Goal: Task Accomplishment & Management: Manage account settings

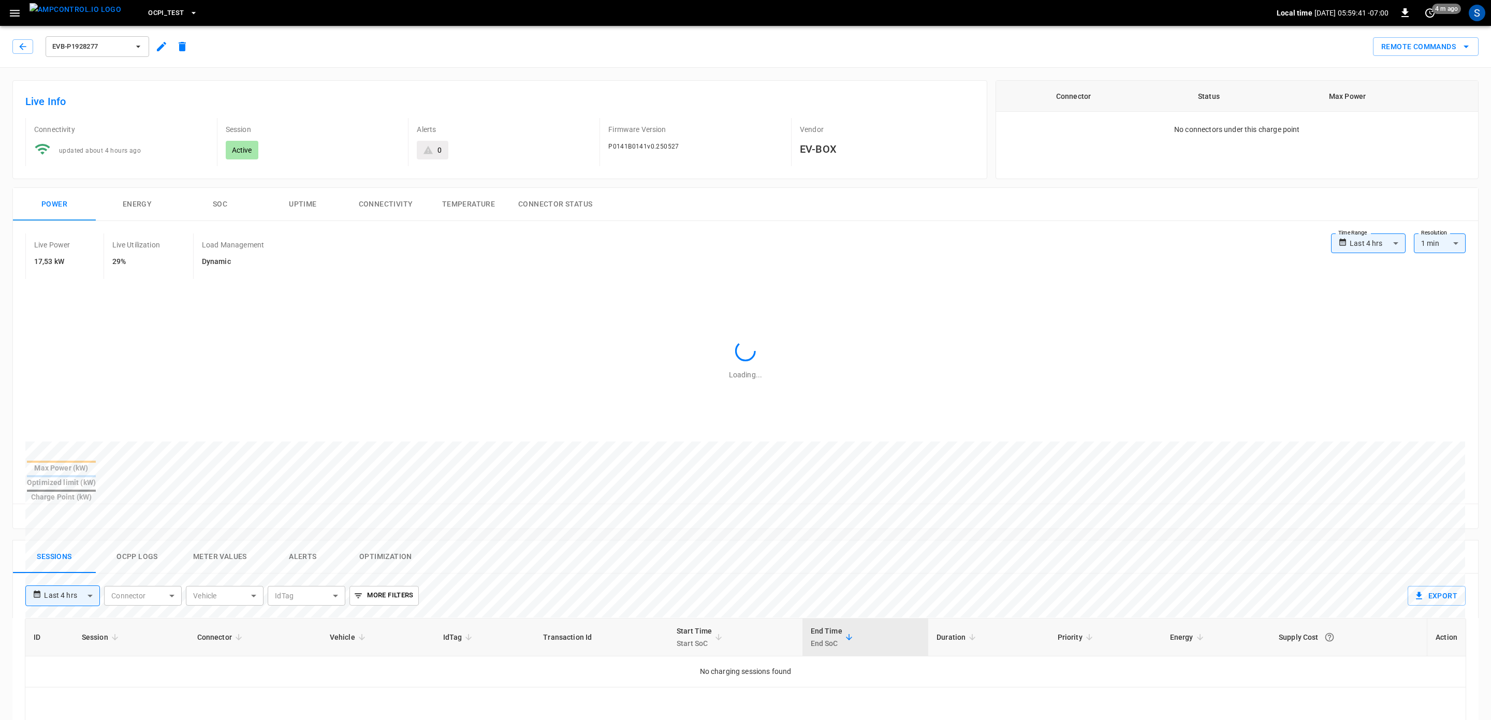
click at [1481, 9] on div "S" at bounding box center [1477, 13] width 17 height 17
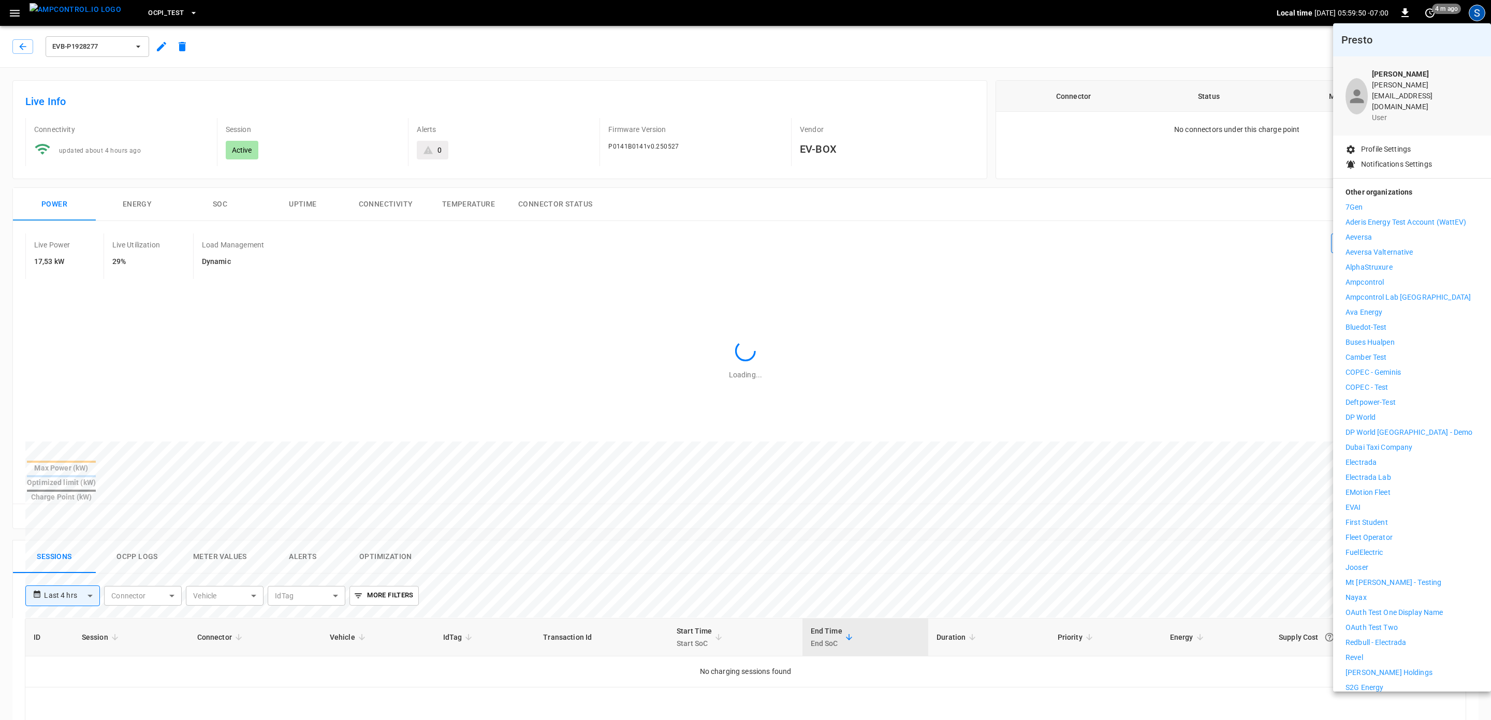
scroll to position [85, 0]
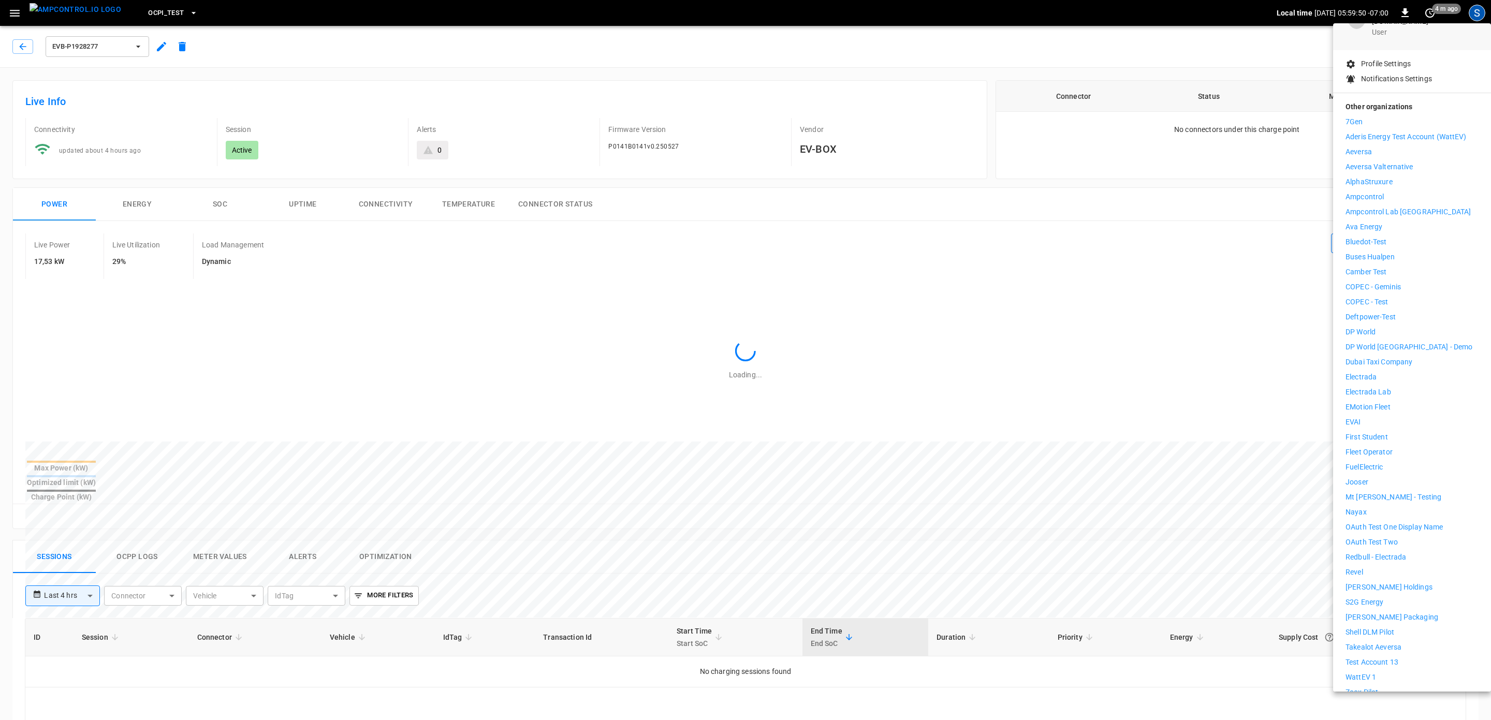
click at [1387, 312] on p "Deftpower-Test" at bounding box center [1371, 317] width 50 height 11
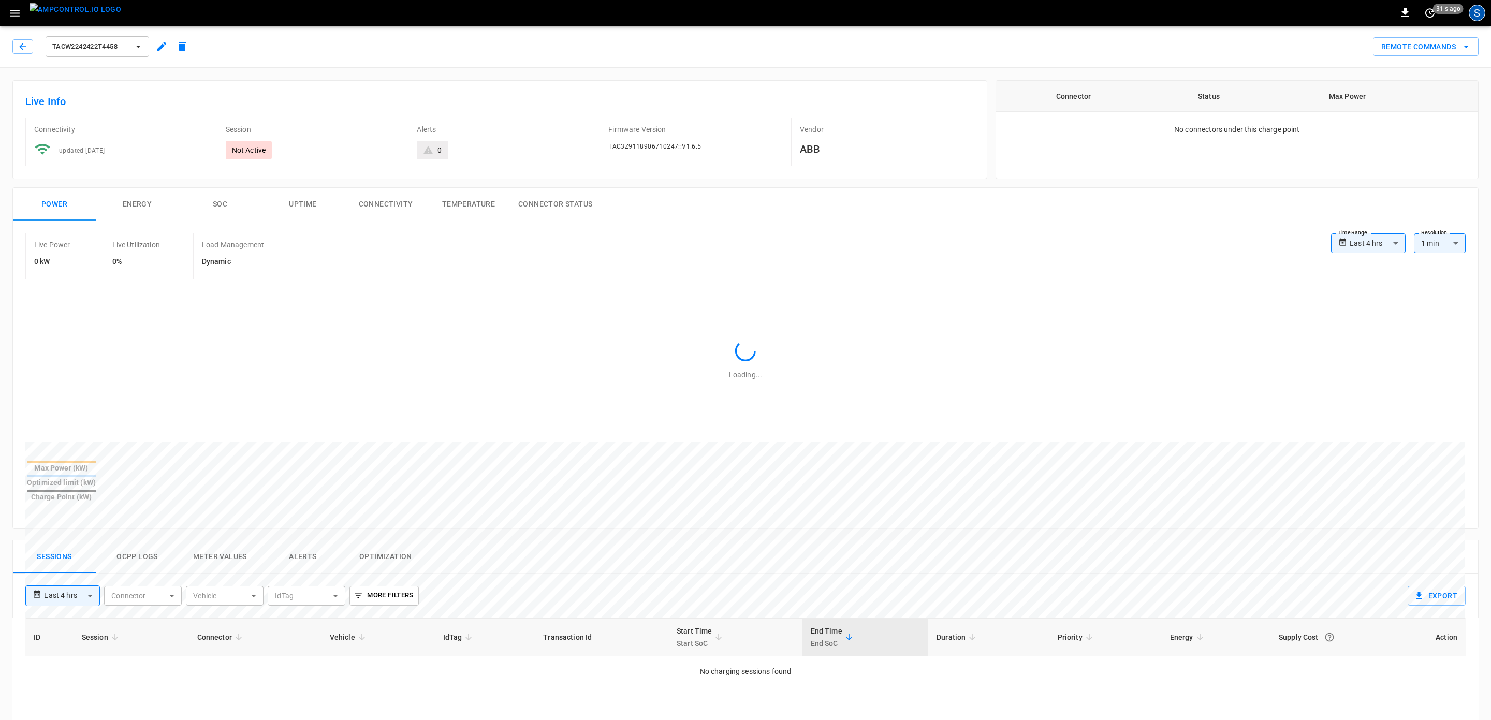
click at [1482, 16] on div "S" at bounding box center [1477, 13] width 17 height 17
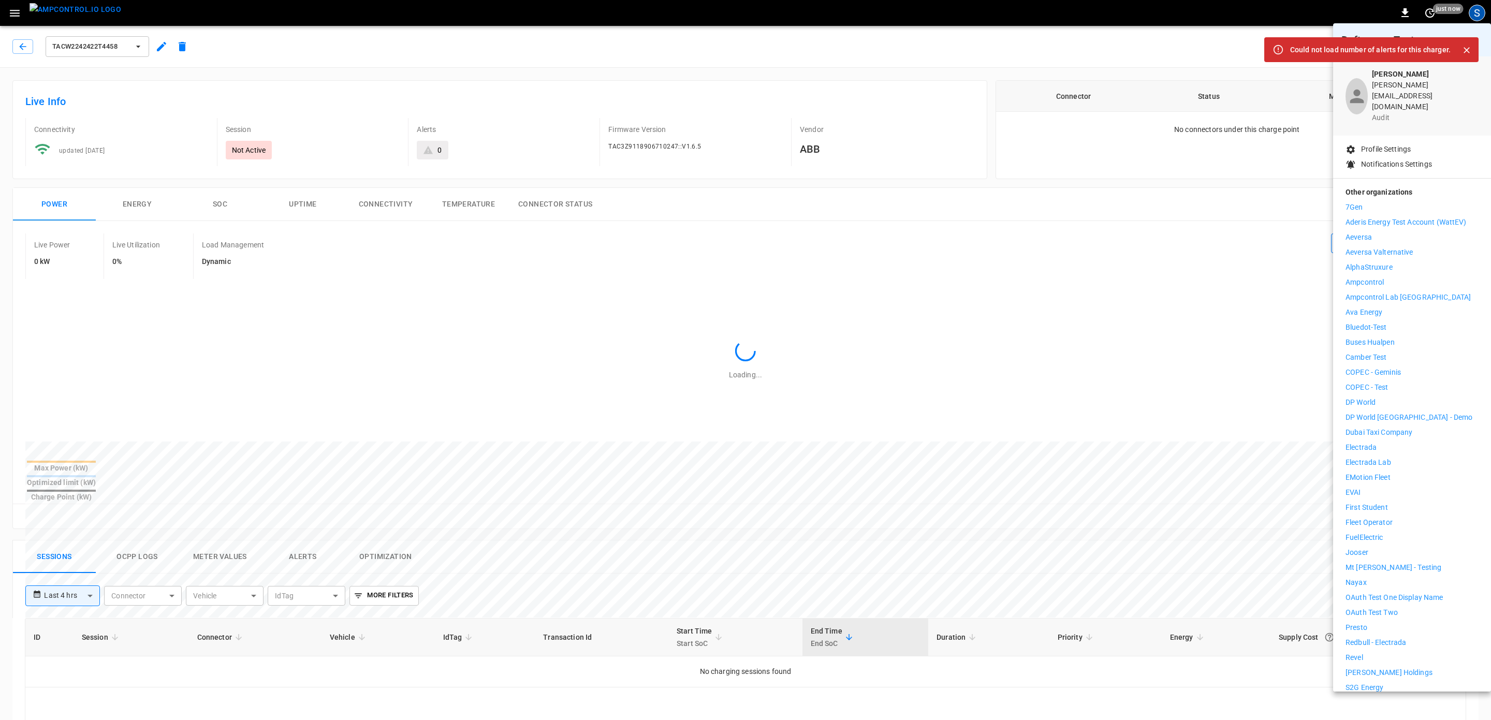
click at [20, 12] on div at bounding box center [745, 360] width 1491 height 720
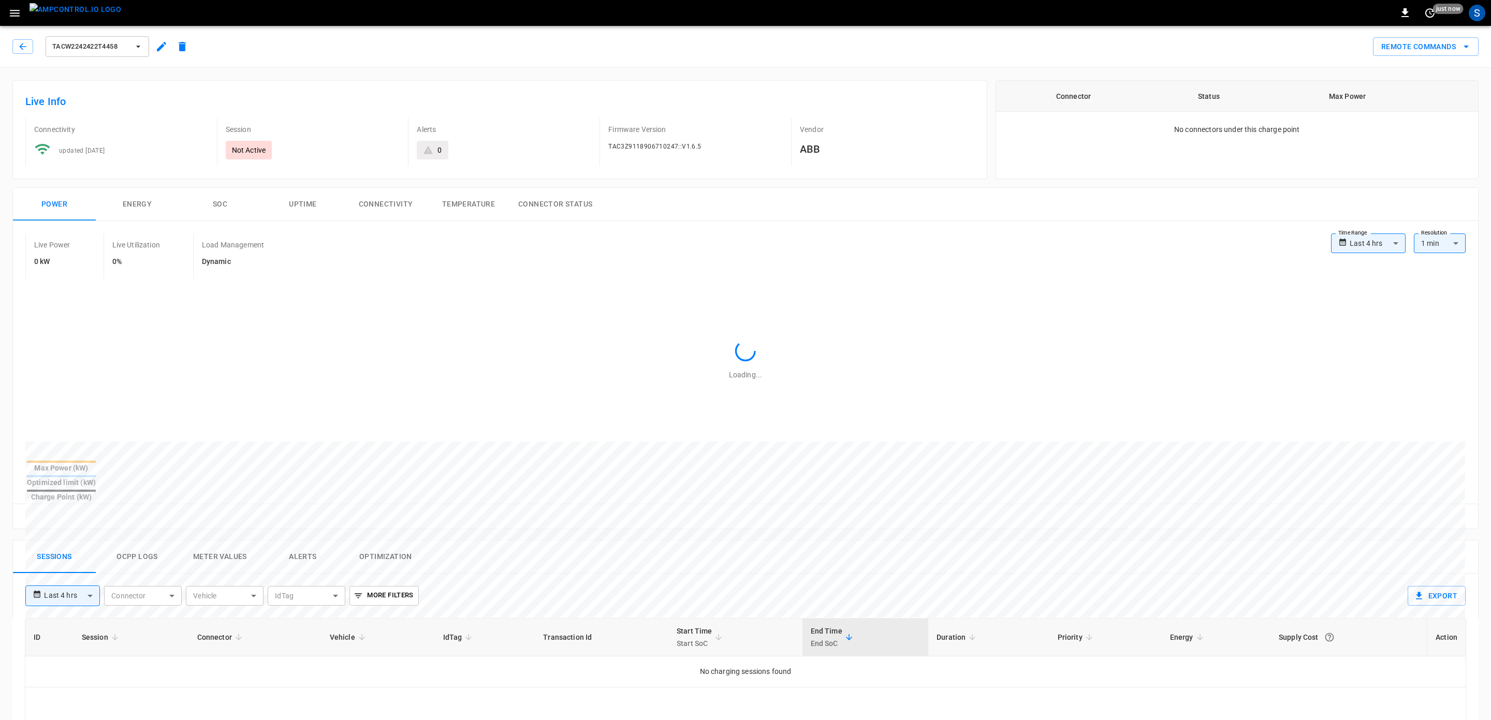
click at [12, 18] on icon "button" at bounding box center [14, 13] width 13 height 13
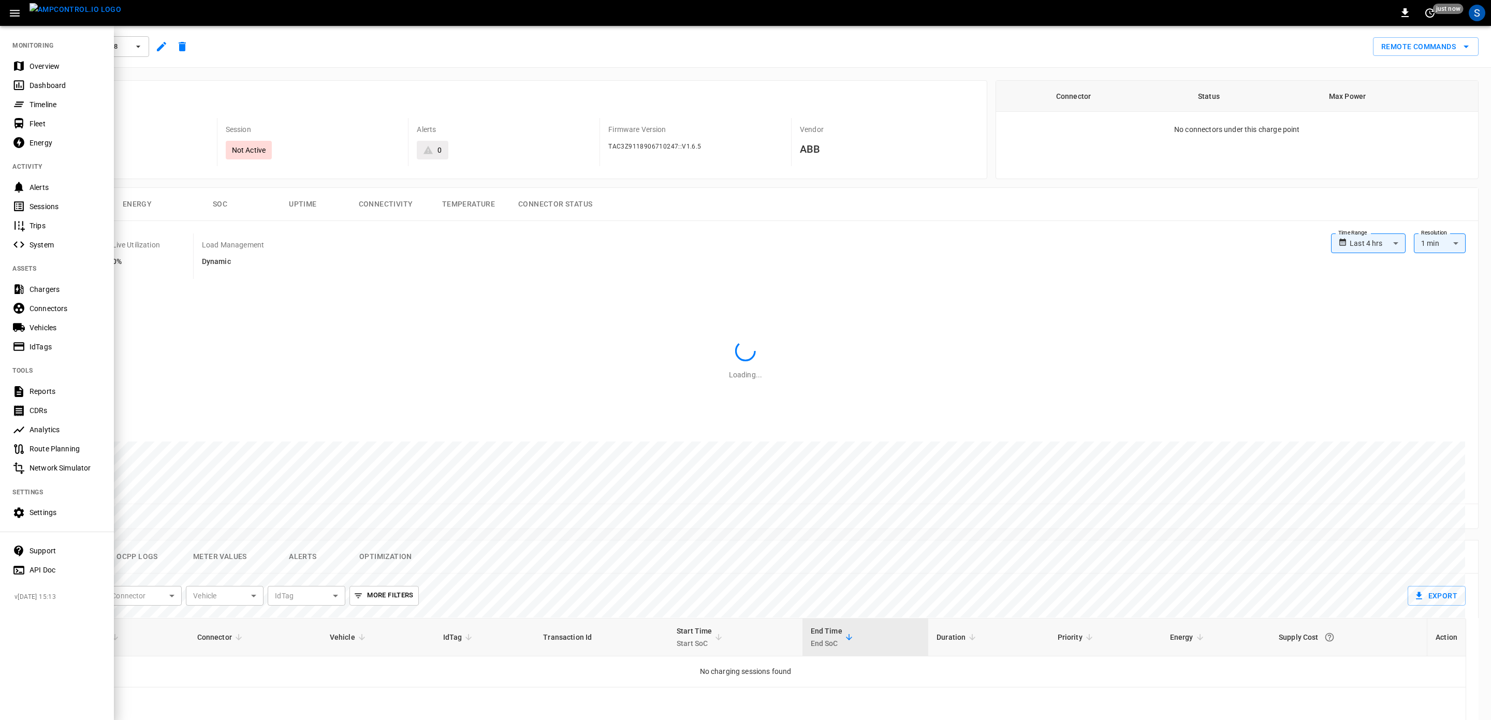
click at [65, 293] on div "Chargers" at bounding box center [66, 289] width 72 height 10
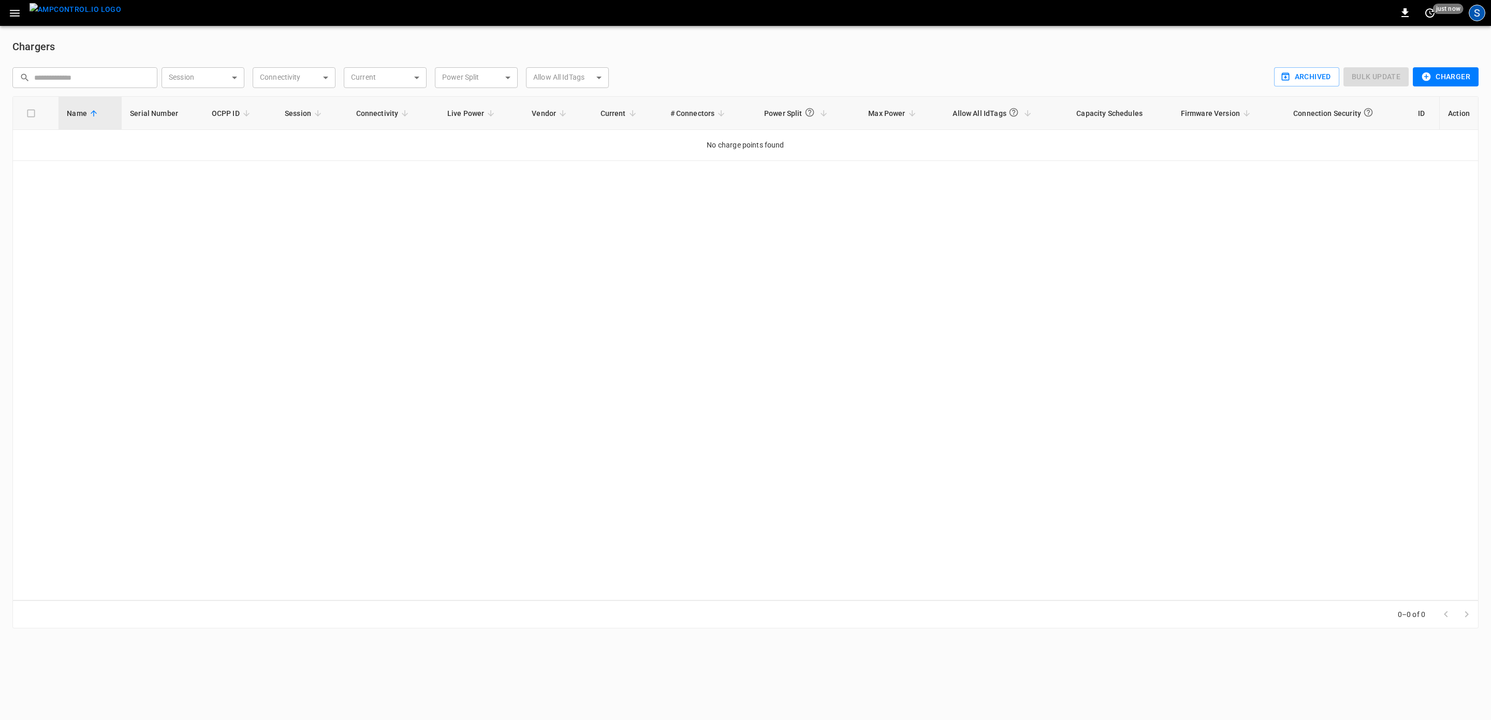
click at [1480, 12] on div "S" at bounding box center [1477, 13] width 17 height 17
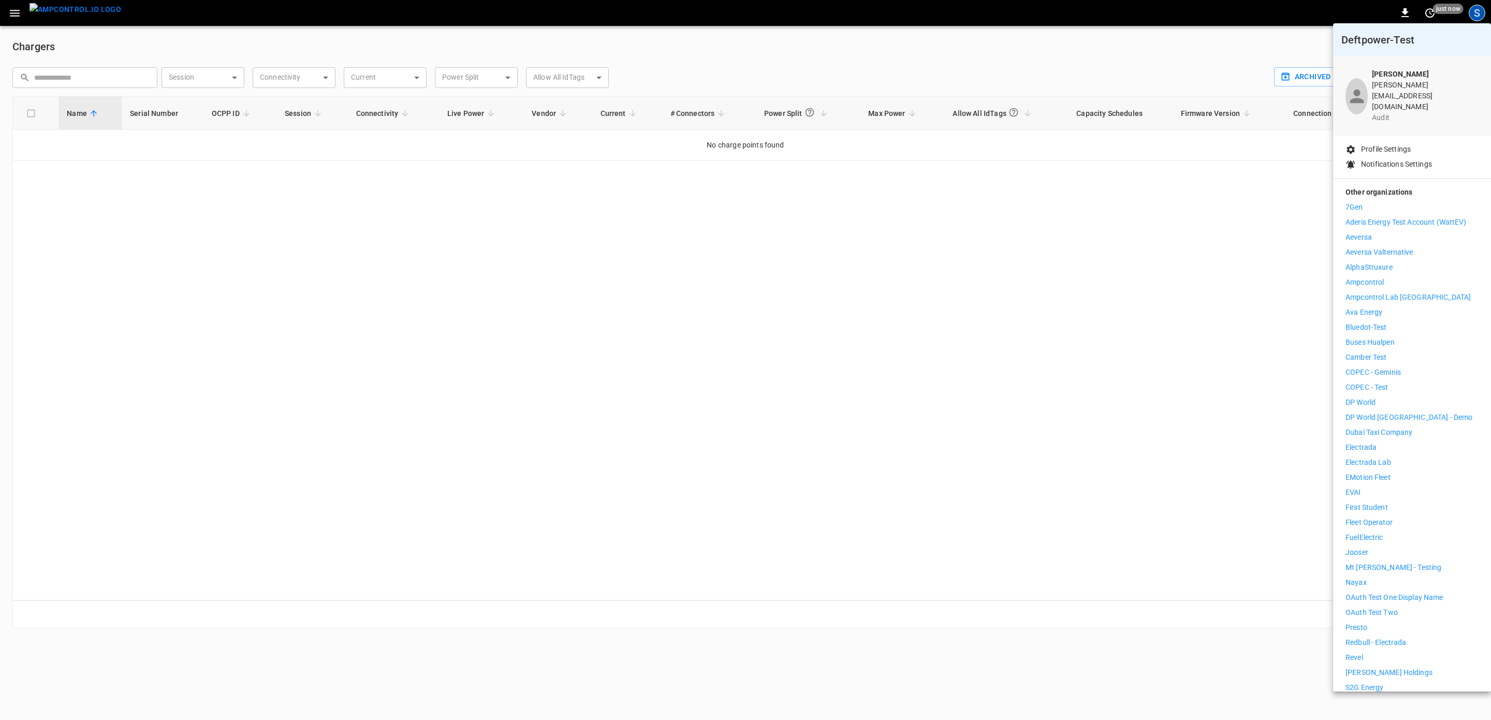
scroll to position [111, 0]
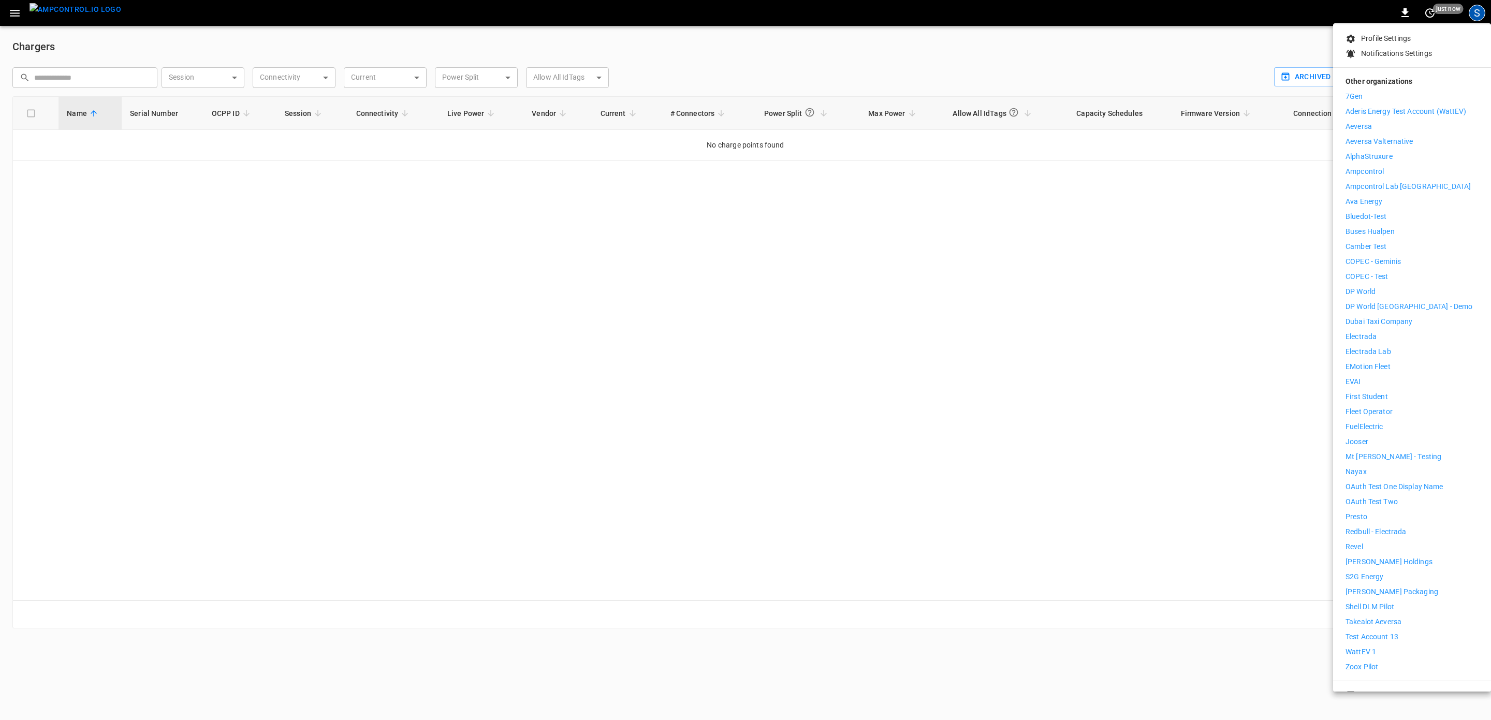
click at [1382, 690] on p "Logout" at bounding box center [1373, 695] width 24 height 11
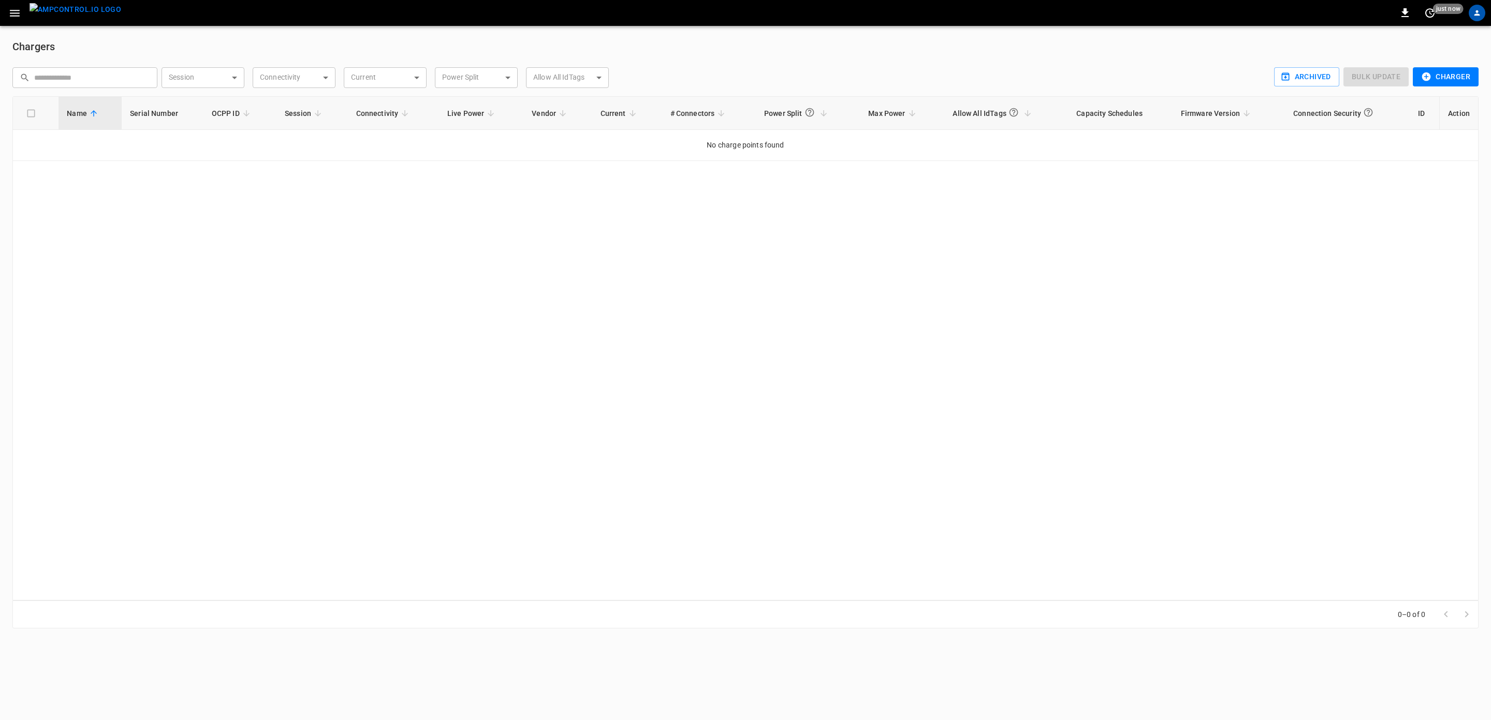
scroll to position [0, 0]
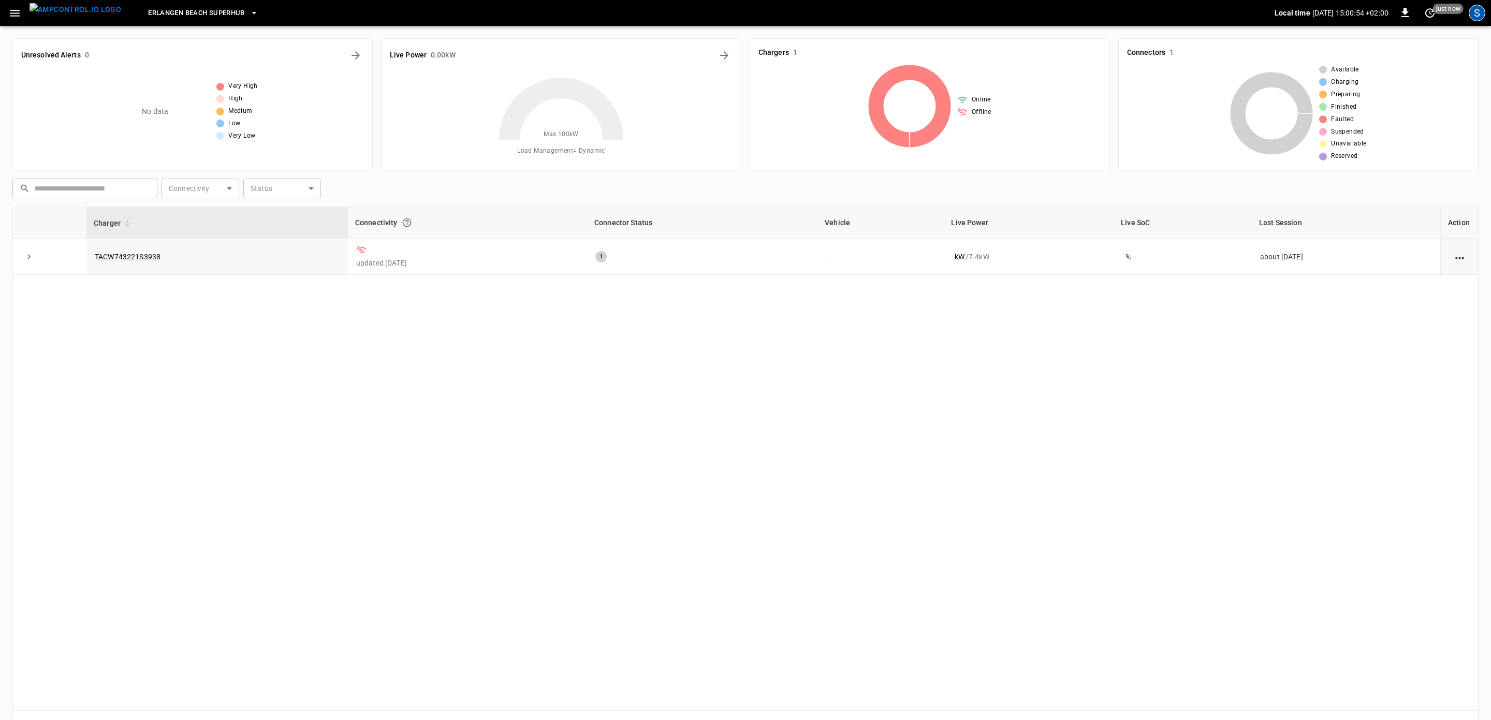
click at [1474, 12] on div "S" at bounding box center [1477, 13] width 17 height 17
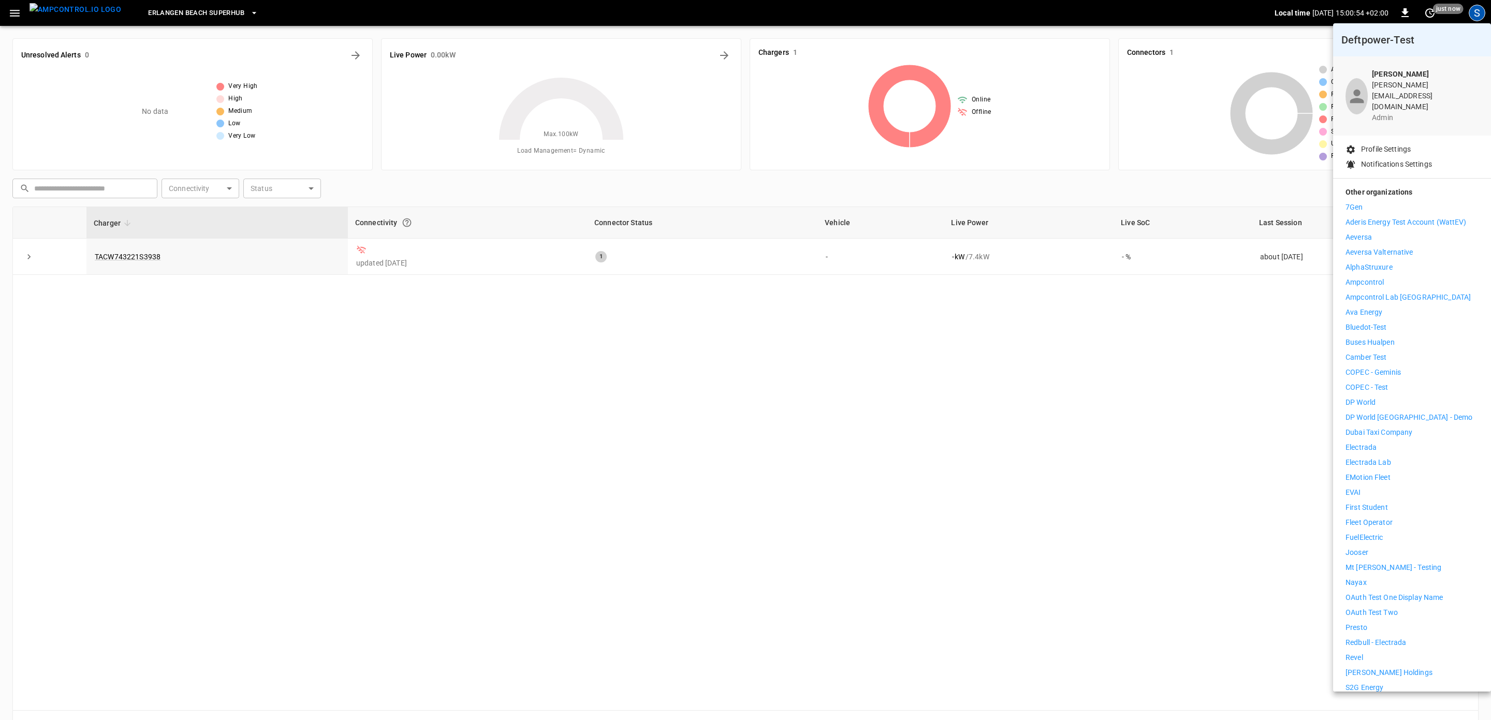
click at [1474, 12] on div at bounding box center [745, 360] width 1491 height 720
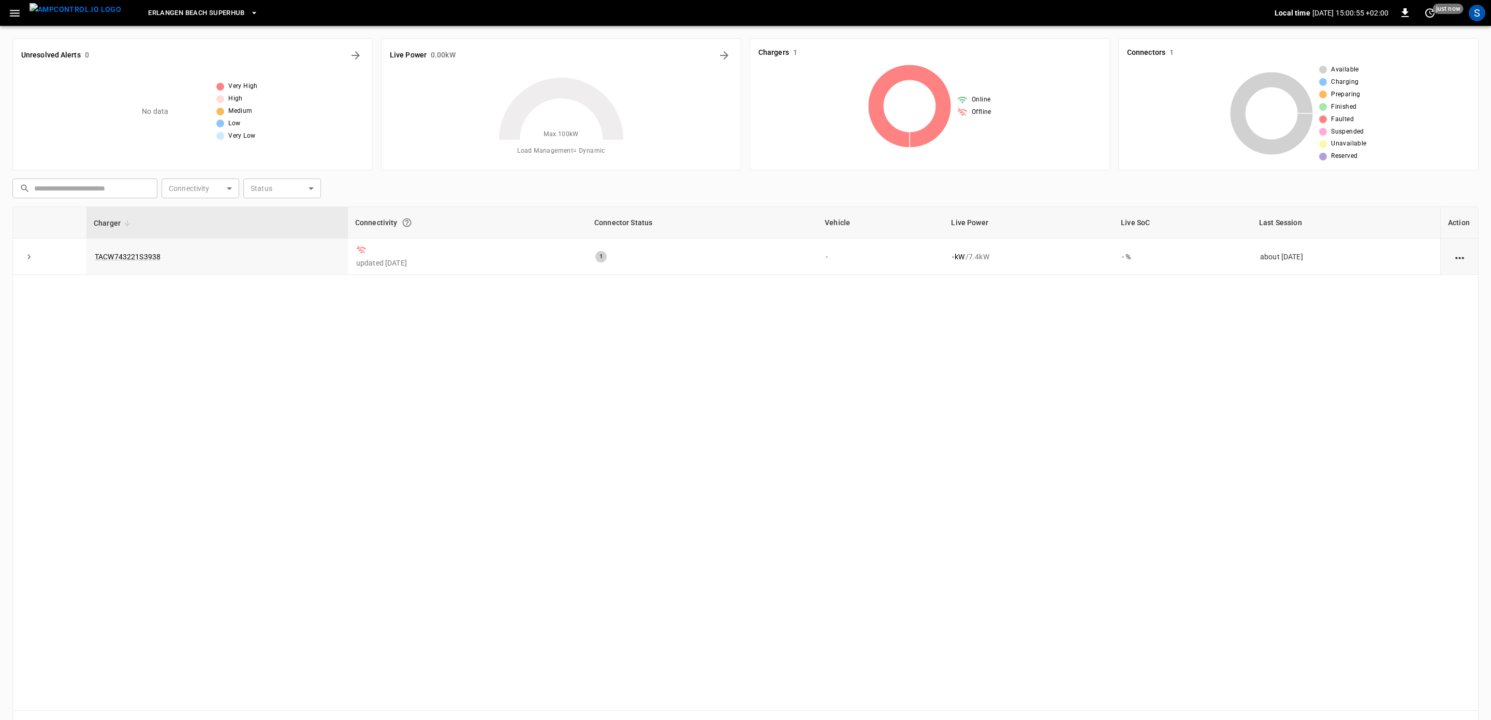
click at [354, 458] on div "Deftpower-Test Sebastian Fohst sebastian@ampcontrol.io admin Profile Settings N…" at bounding box center [745, 361] width 1491 height 718
click at [500, 497] on div "Charger Connectivity Connector Status Vehicle Live Power Live SoC Last Session …" at bounding box center [745, 459] width 1467 height 504
click at [123, 252] on link "TACW743221S3938" at bounding box center [128, 257] width 70 height 12
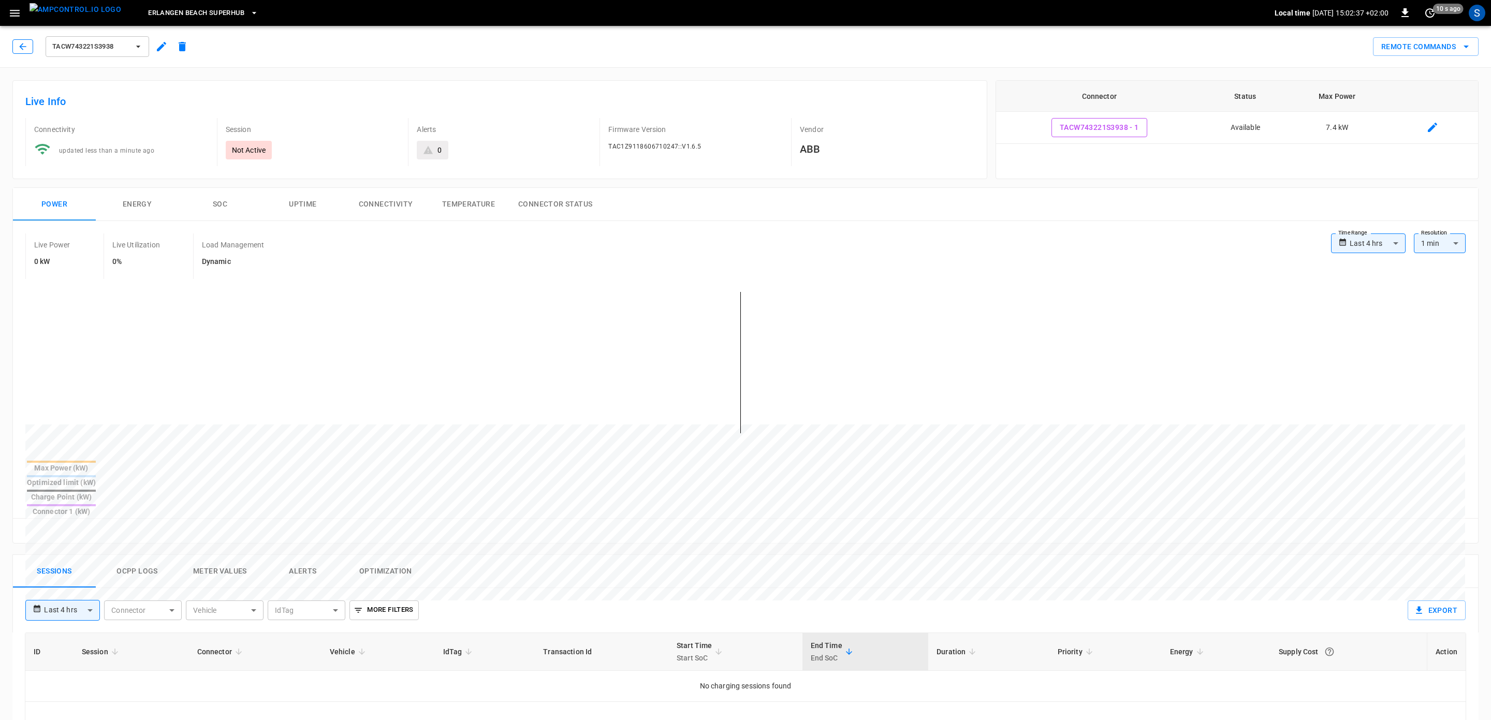
click at [29, 48] on button "button" at bounding box center [22, 46] width 21 height 14
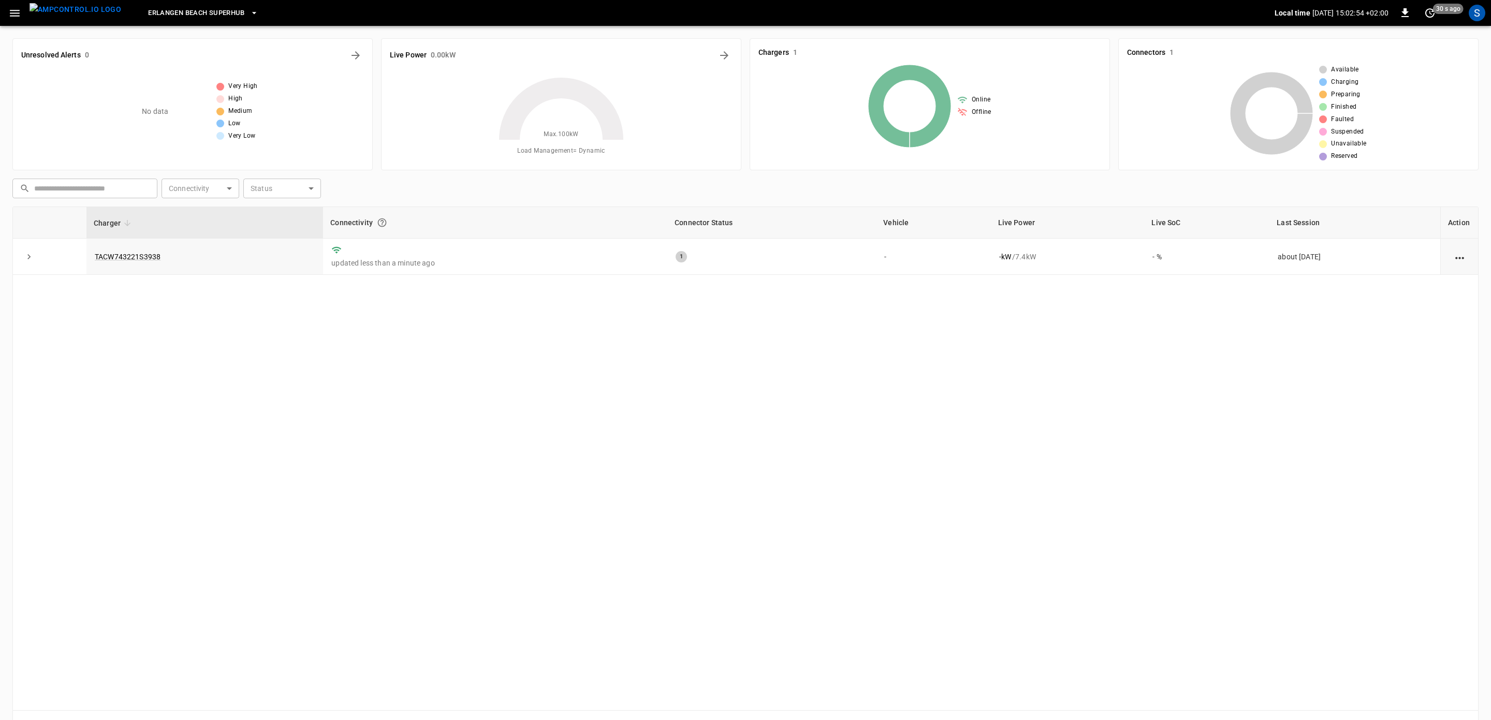
click at [20, 20] on button "button" at bounding box center [14, 13] width 21 height 19
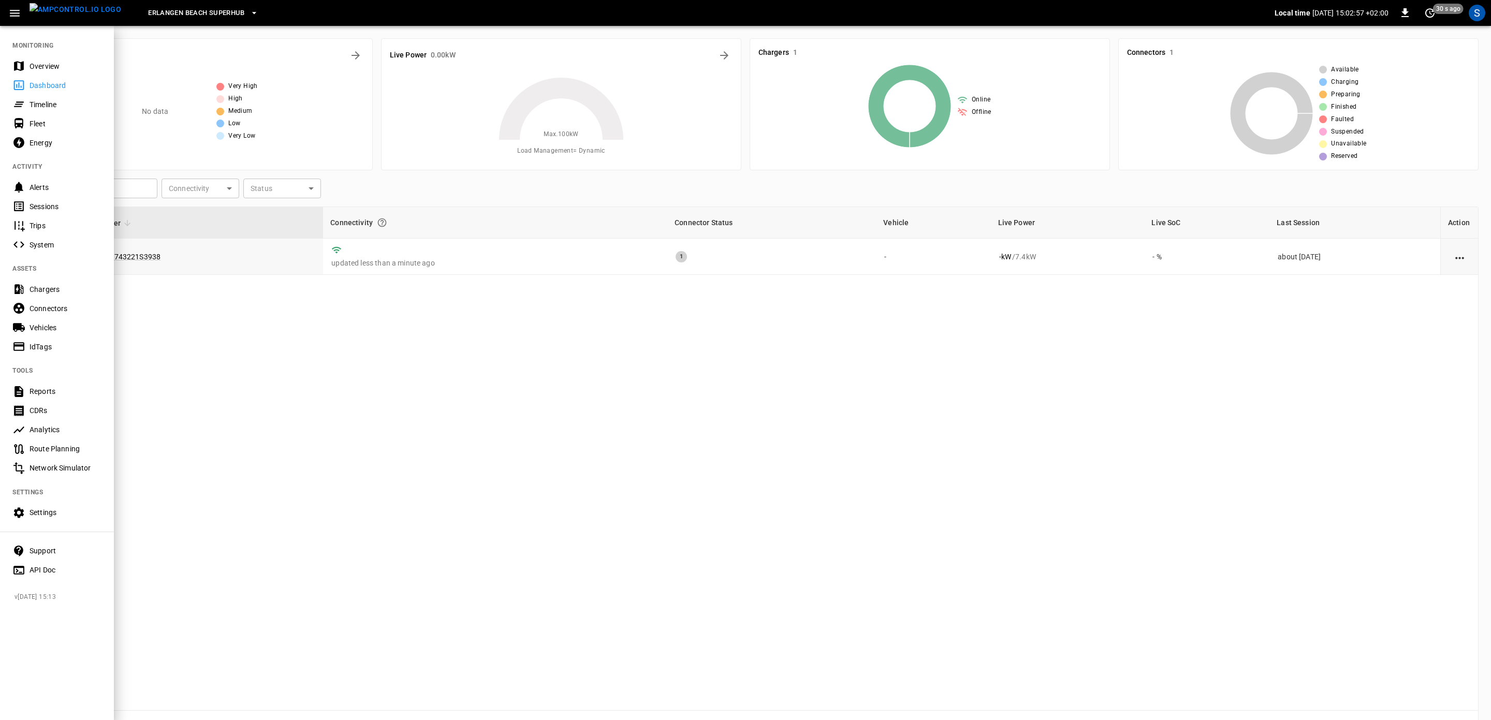
click at [40, 515] on div "Settings" at bounding box center [66, 512] width 72 height 10
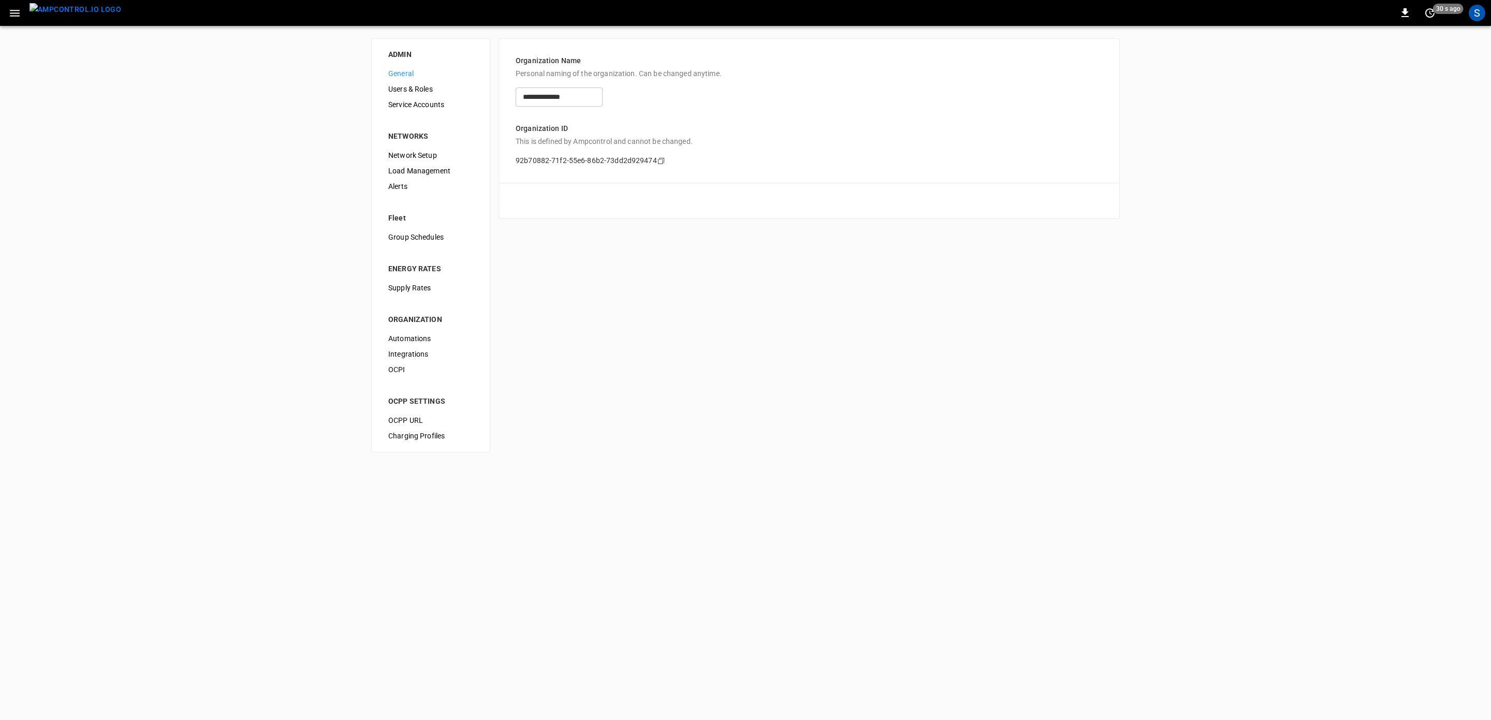
click at [433, 373] on span "OCPI" at bounding box center [430, 370] width 85 height 11
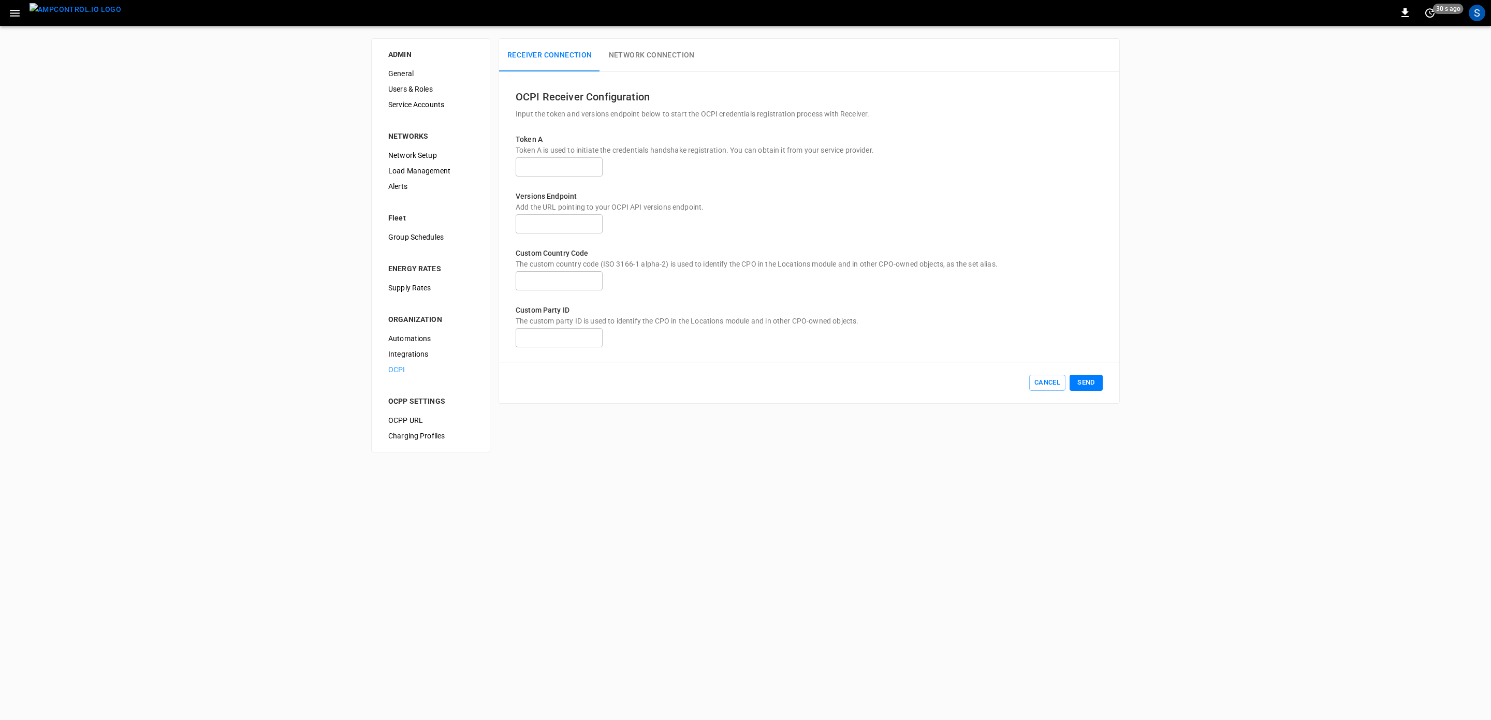
type input "**********"
type input "**"
type input "***"
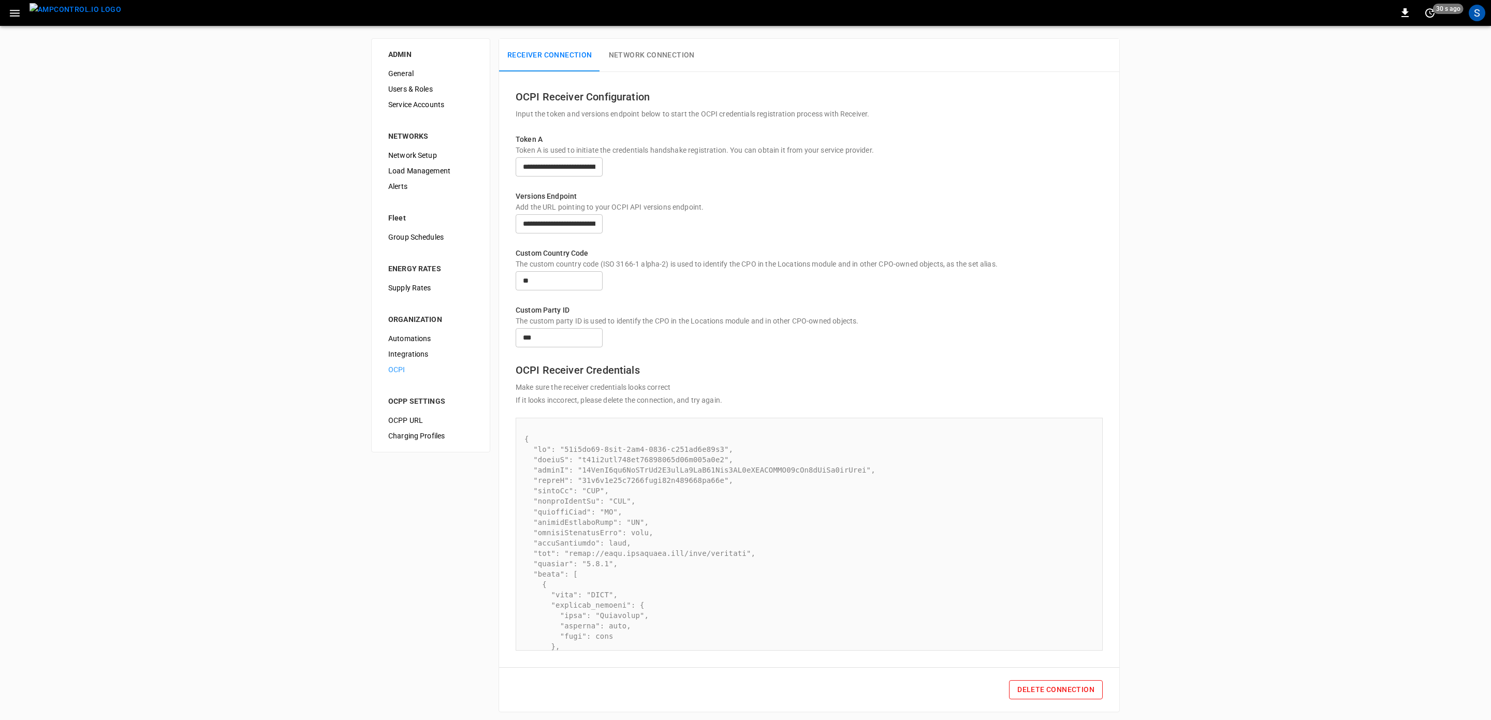
click at [651, 48] on button "Network Connection" at bounding box center [652, 55] width 103 height 33
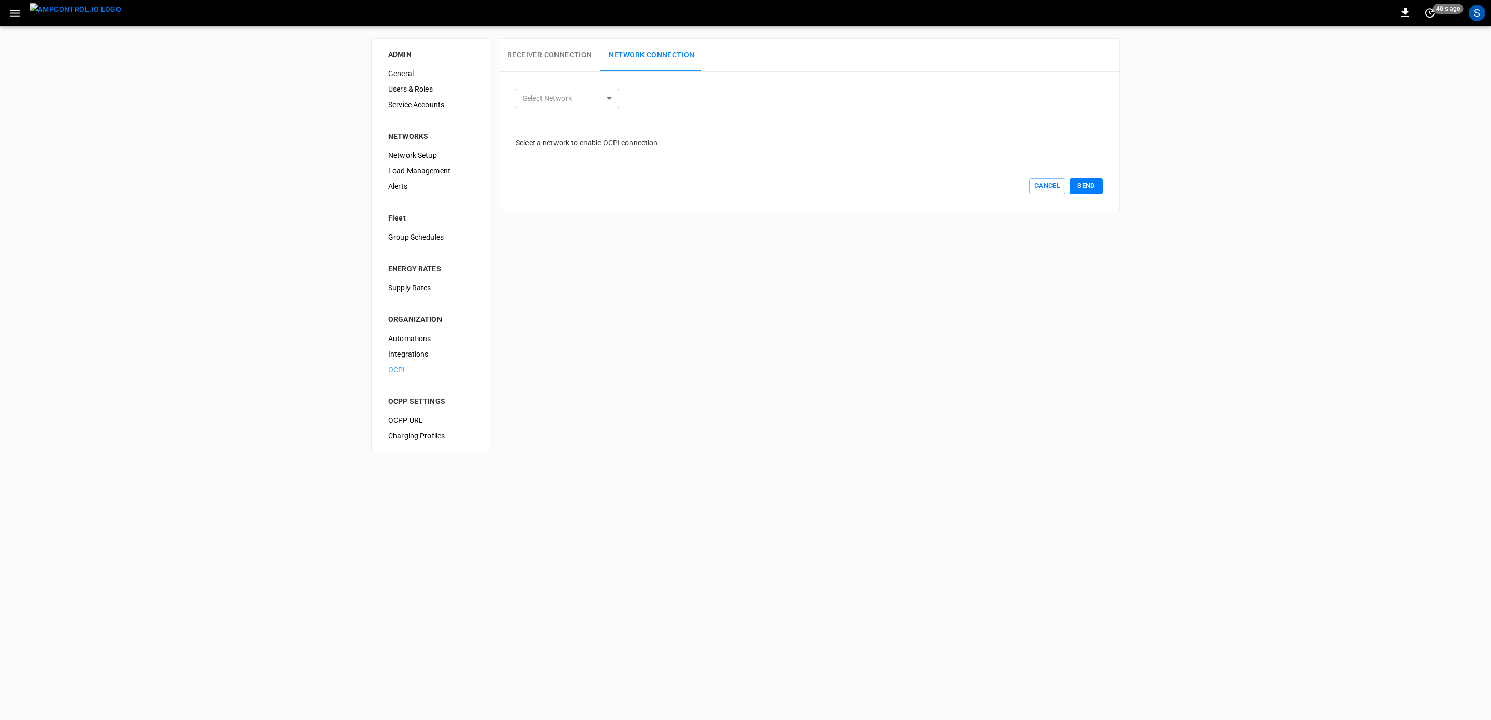
click at [587, 104] on body "0 40 s ago S ADMIN General Users & Roles Service Accounts NETWORKS Network Setu…" at bounding box center [745, 232] width 1491 height 465
click at [576, 125] on li "Erlangen Beach Superhub" at bounding box center [568, 121] width 104 height 17
type input "**********"
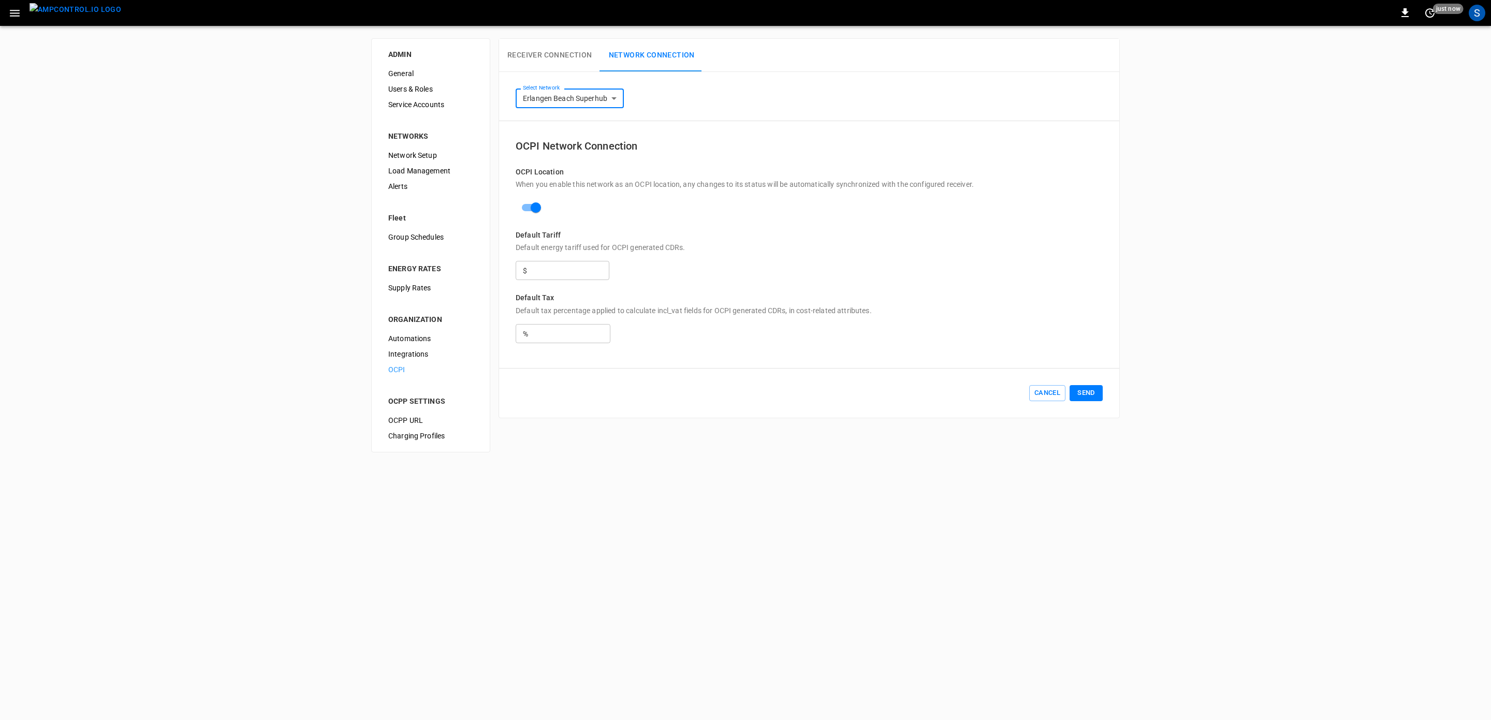
click at [561, 60] on button "Receiver Connection" at bounding box center [549, 55] width 101 height 33
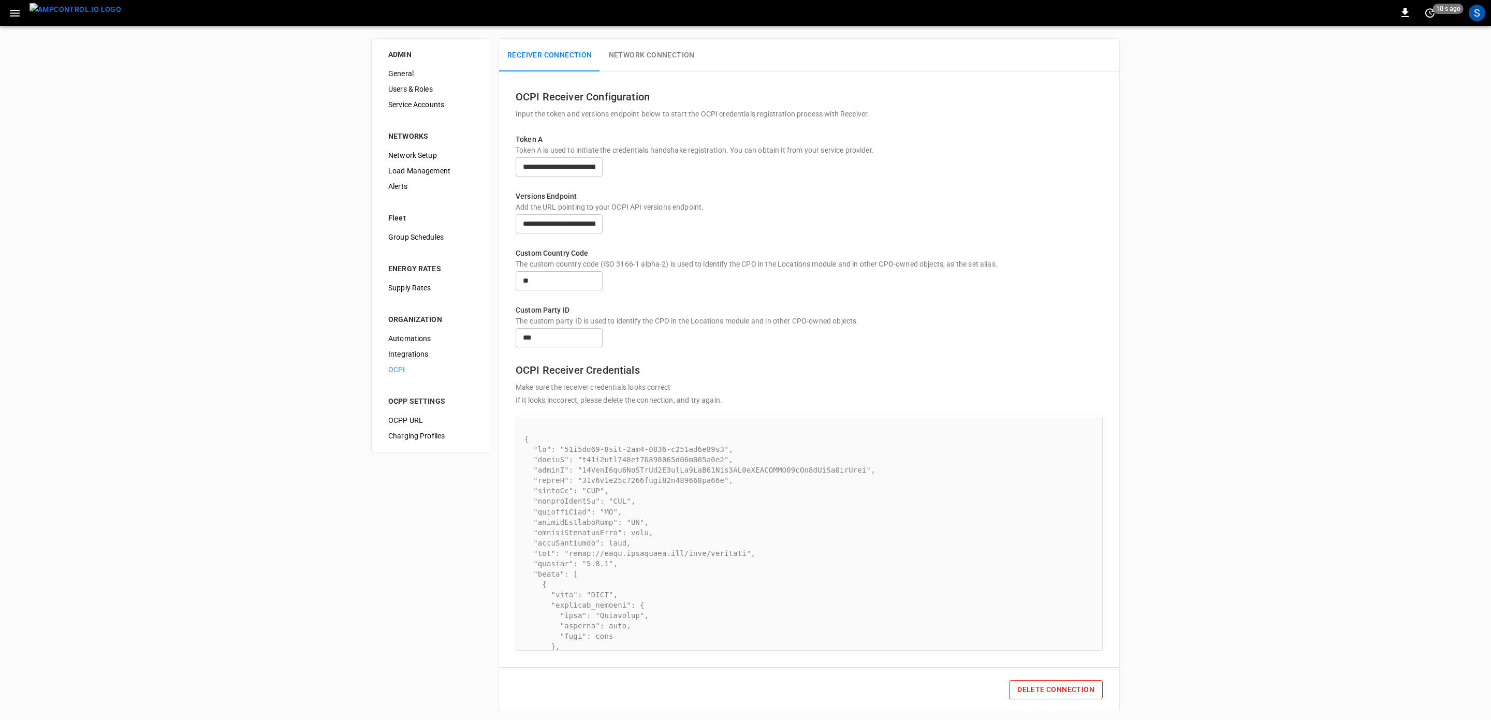
click at [86, 9] on img "menu" at bounding box center [76, 9] width 92 height 13
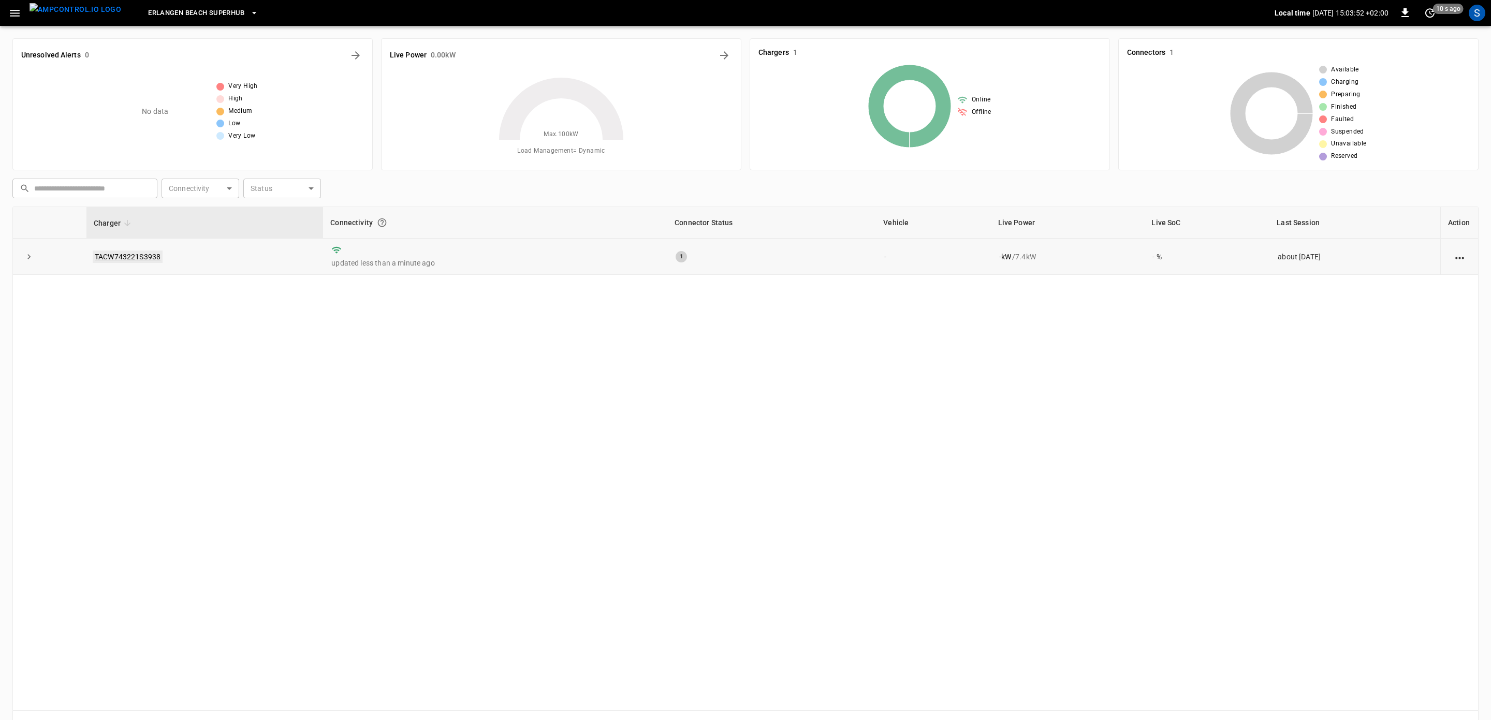
click at [125, 257] on link "TACW743221S3938" at bounding box center [128, 257] width 70 height 12
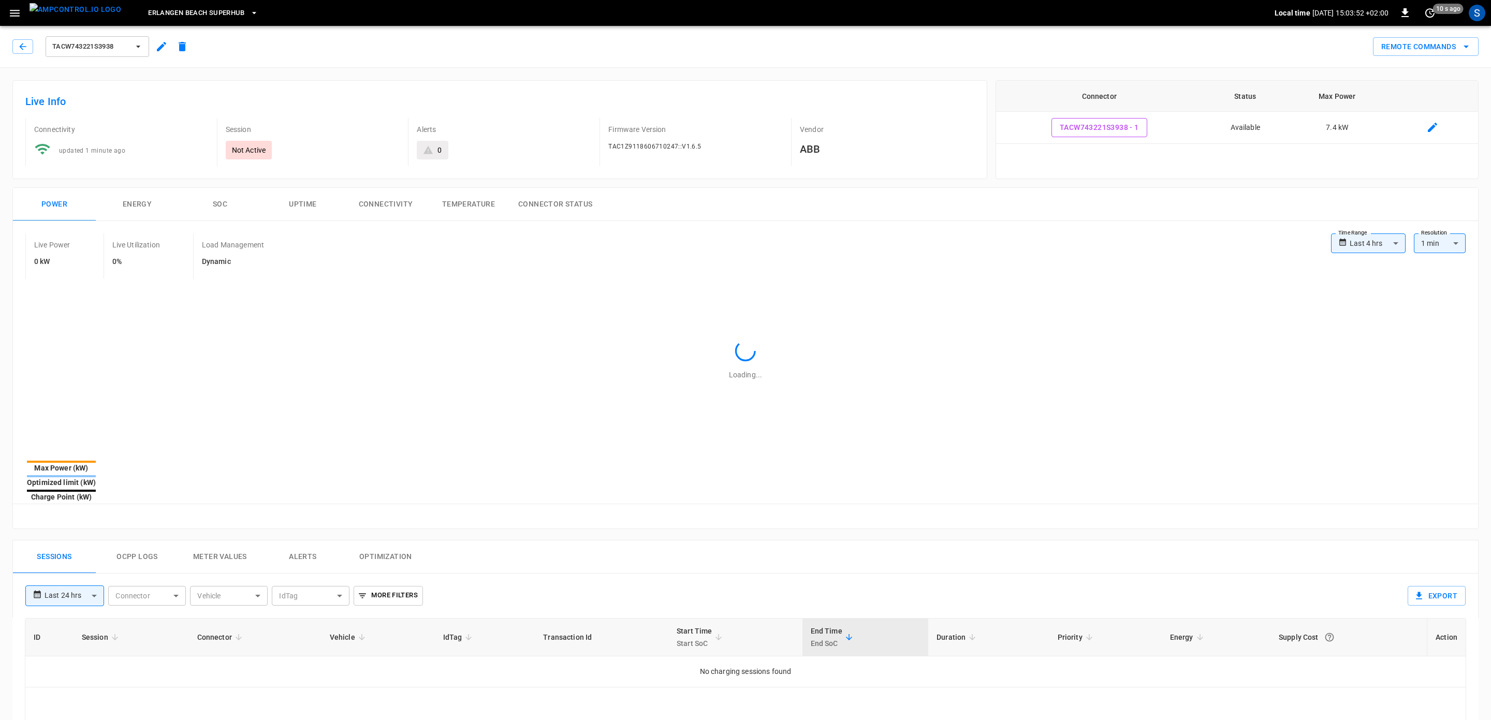
type input "**********"
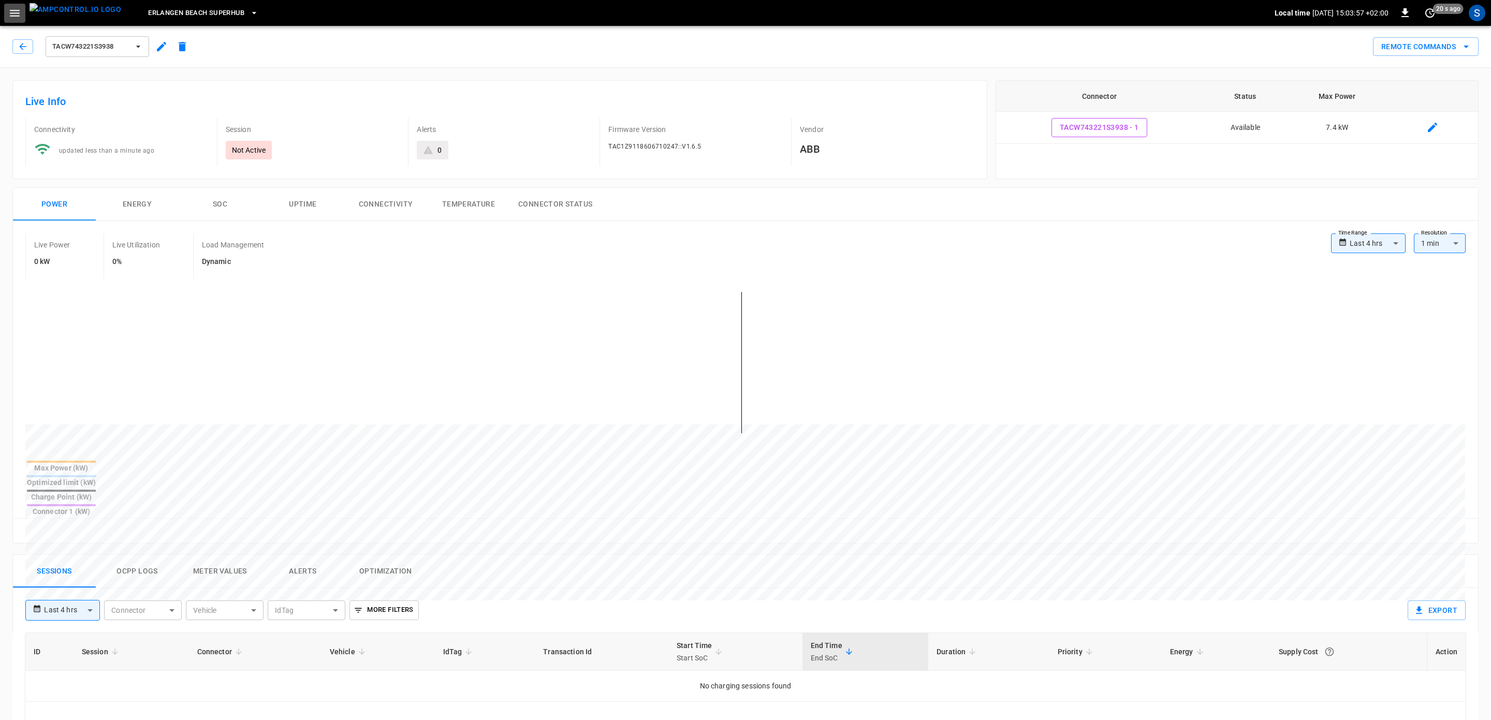
click at [17, 13] on icon "button" at bounding box center [15, 13] width 10 height 7
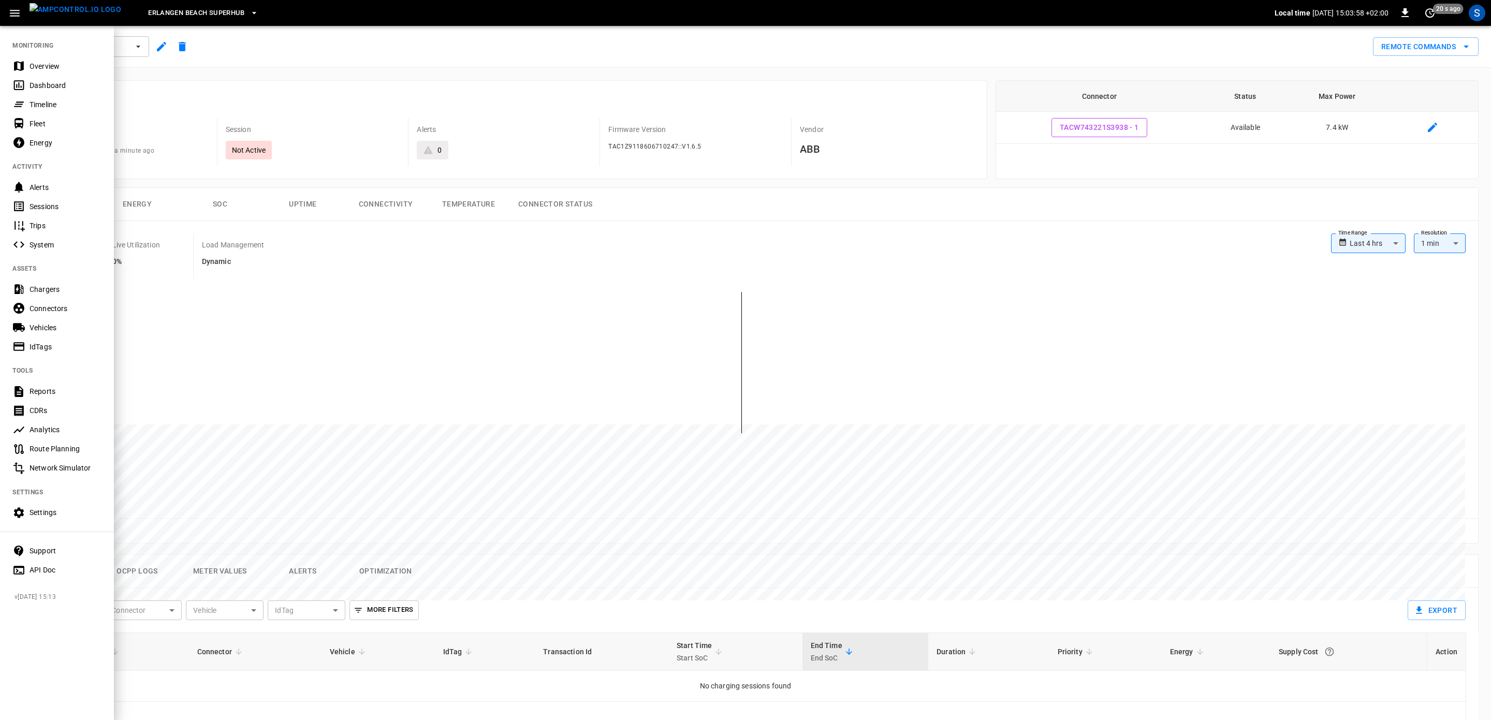
click at [66, 511] on div "Settings" at bounding box center [66, 512] width 72 height 10
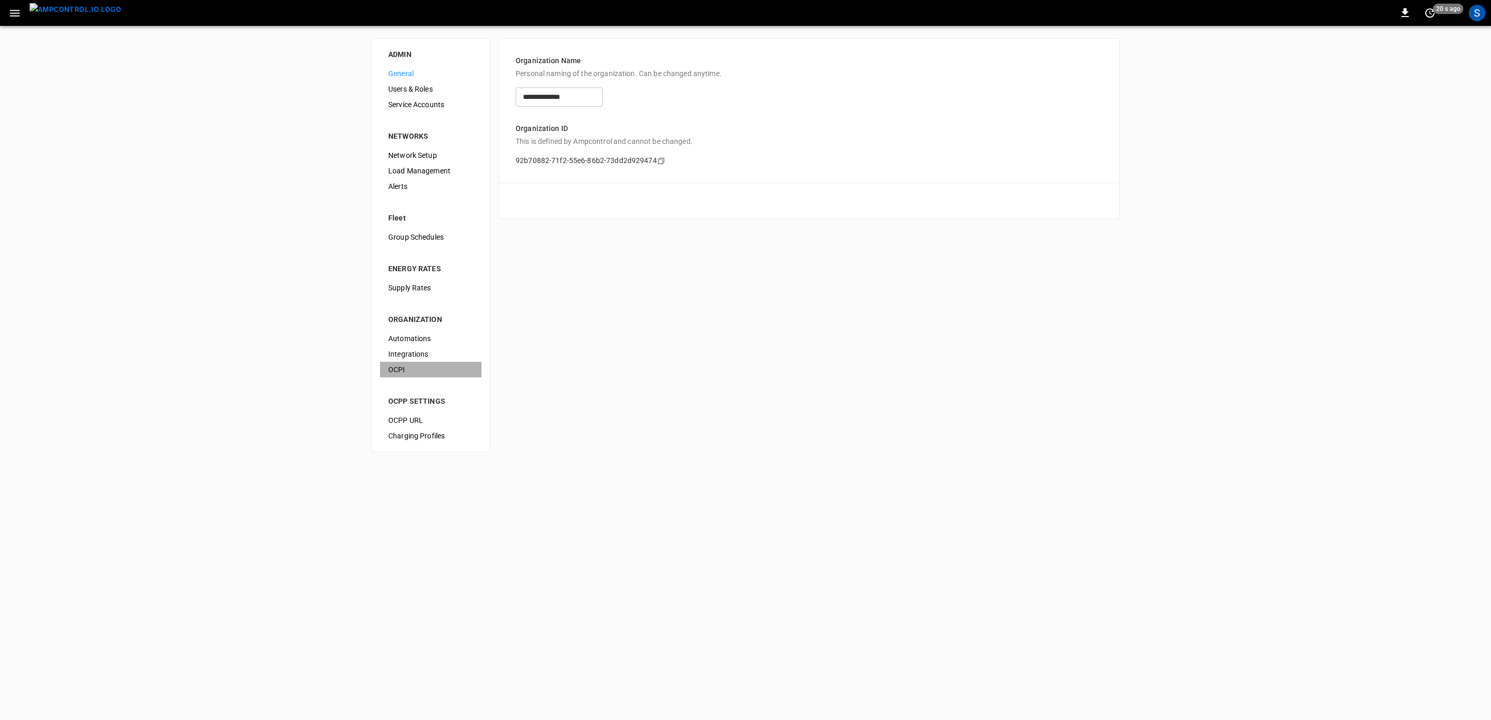
click at [425, 374] on span "OCPI" at bounding box center [430, 370] width 85 height 11
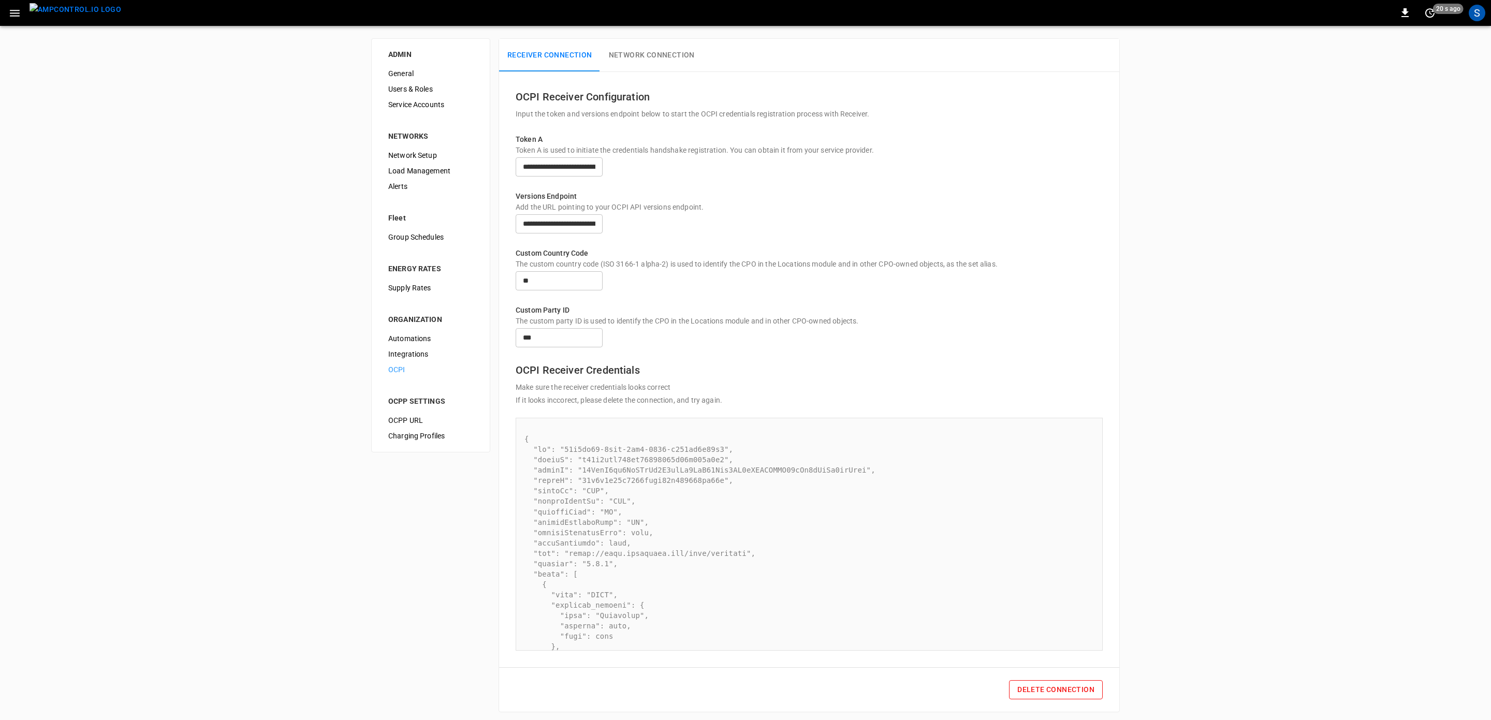
click at [656, 59] on button "Network Connection" at bounding box center [652, 55] width 103 height 33
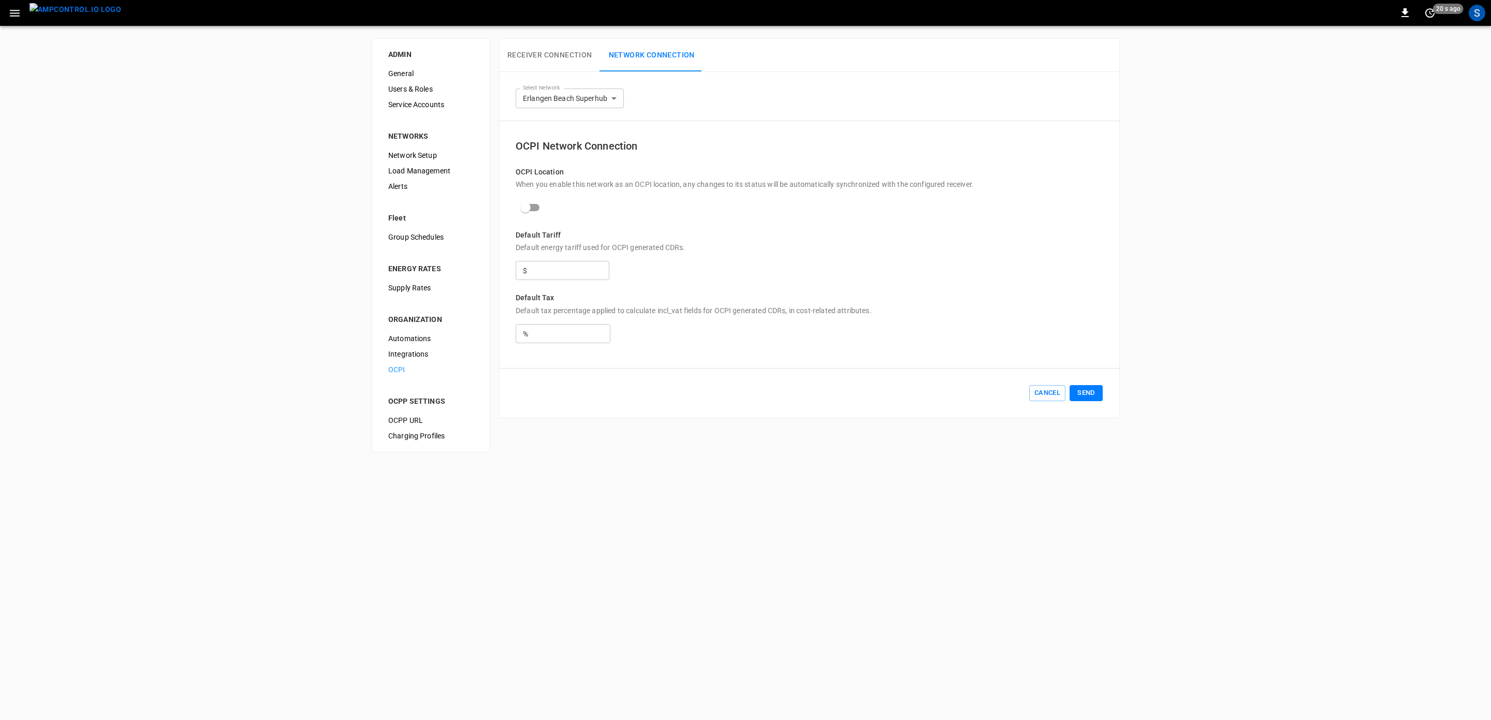
click at [1085, 401] on button "Send" at bounding box center [1086, 393] width 33 height 16
click at [1083, 401] on button "Send" at bounding box center [1086, 393] width 33 height 16
click at [63, 11] on img "menu" at bounding box center [76, 9] width 92 height 13
